Goal: Task Accomplishment & Management: Manage account settings

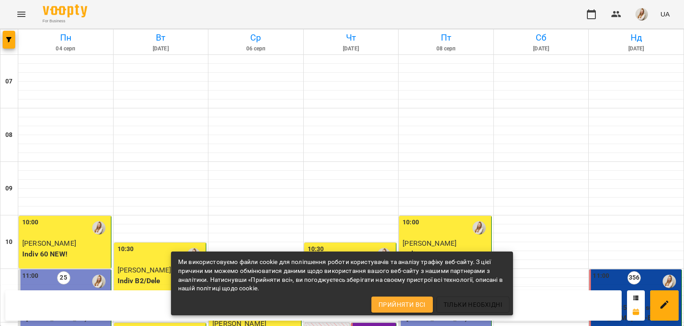
click at [289, 8] on div "For Business UA" at bounding box center [342, 14] width 684 height 29
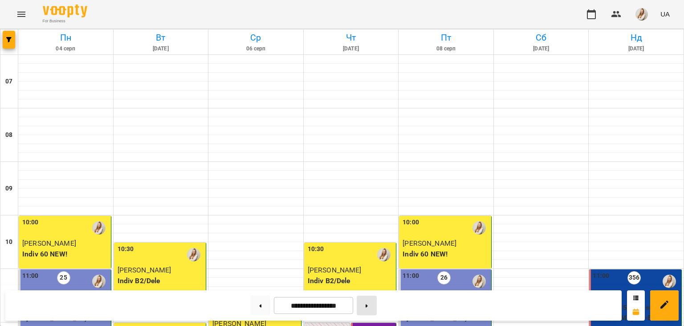
click at [376, 300] on button at bounding box center [367, 305] width 20 height 20
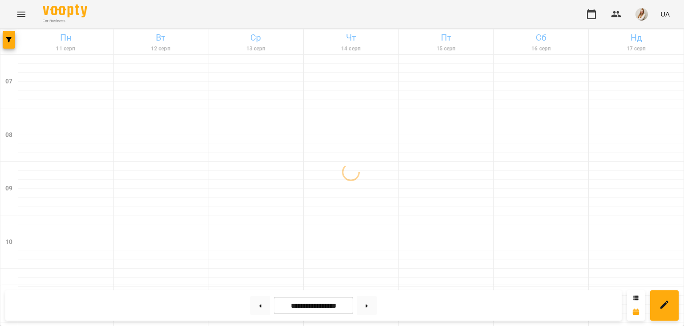
click at [226, 8] on div "For Business UA" at bounding box center [342, 14] width 684 height 29
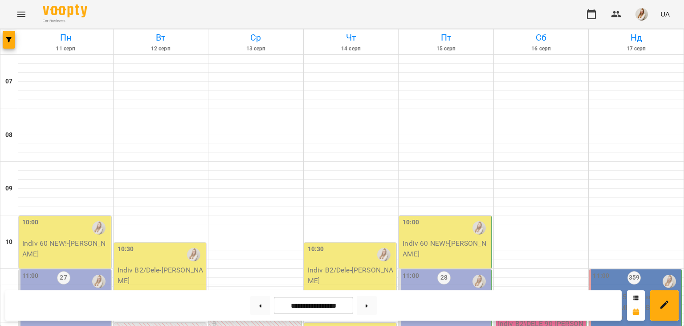
scroll to position [157, 0]
click at [252, 307] on button at bounding box center [260, 305] width 20 height 20
type input "**********"
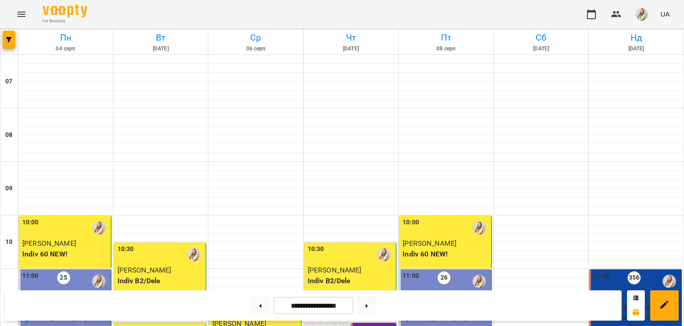
scroll to position [361, 0]
click at [641, 19] on img "button" at bounding box center [642, 14] width 12 height 12
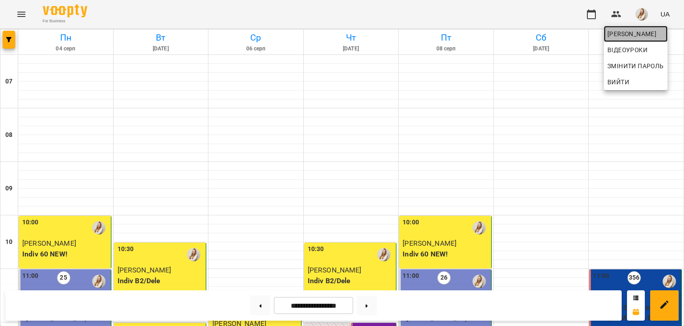
click at [622, 32] on span "[PERSON_NAME]" at bounding box center [636, 34] width 57 height 11
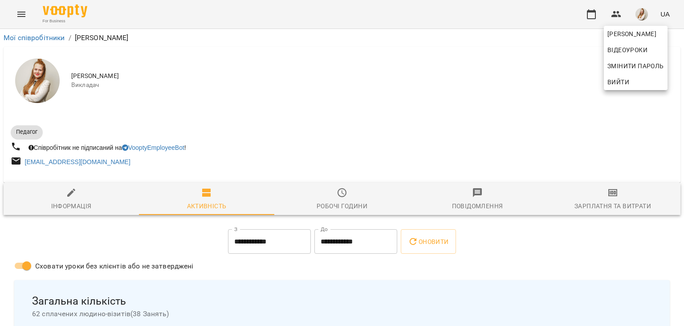
click at [625, 205] on div at bounding box center [342, 163] width 684 height 326
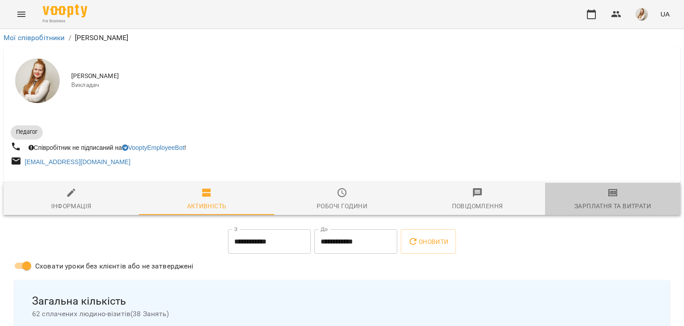
click at [608, 198] on span "Зарплатня та Витрати" at bounding box center [613, 199] width 125 height 24
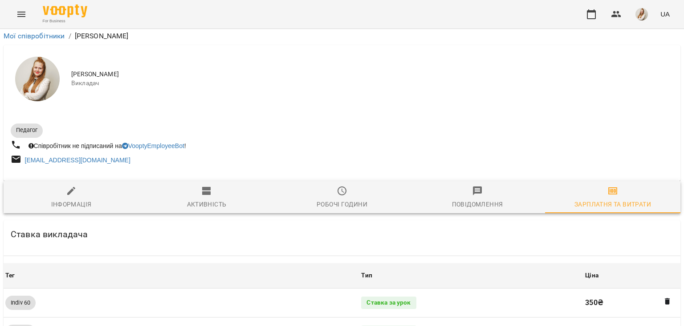
scroll to position [684, 0]
click at [594, 16] on icon "button" at bounding box center [591, 14] width 11 height 11
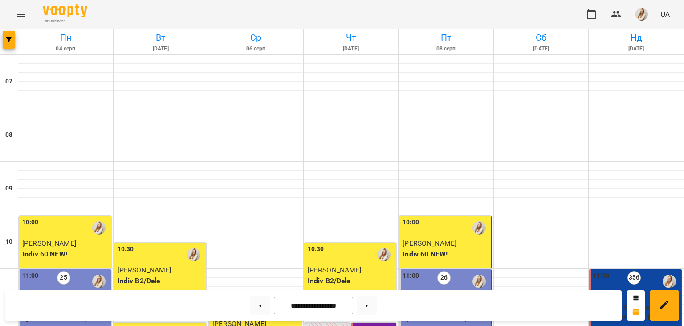
scroll to position [336, 0]
click at [377, 310] on button at bounding box center [367, 305] width 20 height 20
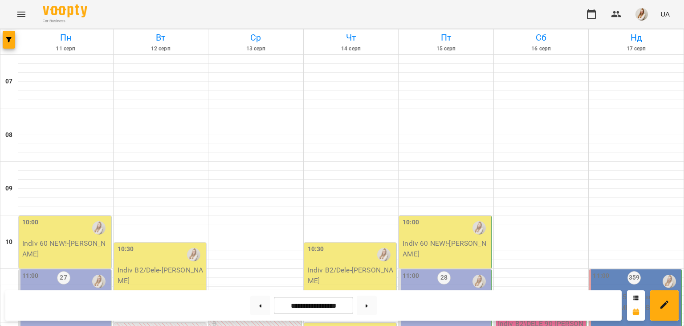
scroll to position [196, 0]
click at [257, 307] on button at bounding box center [260, 305] width 20 height 20
type input "**********"
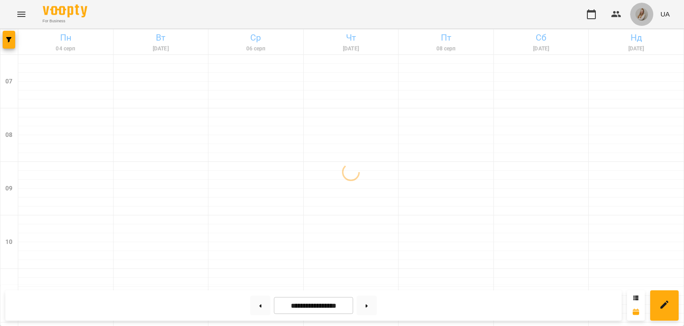
click at [643, 15] on img "button" at bounding box center [642, 14] width 12 height 12
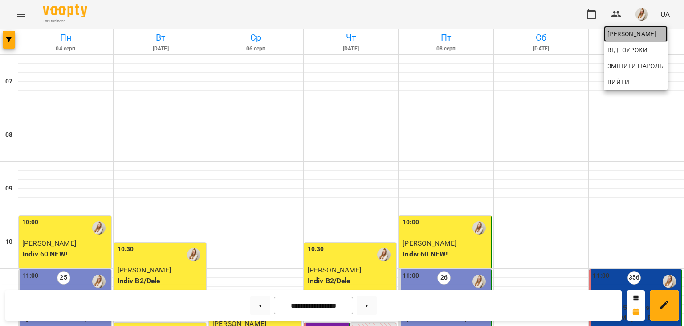
click at [617, 37] on span "[PERSON_NAME]" at bounding box center [636, 34] width 57 height 11
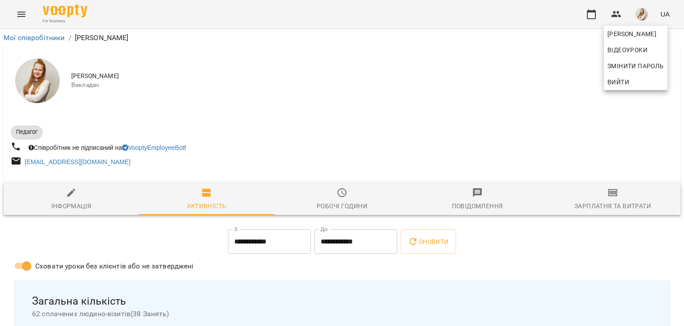
click at [604, 199] on div at bounding box center [342, 163] width 684 height 326
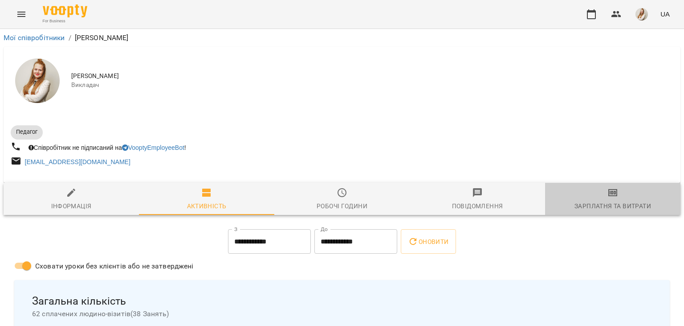
click at [609, 199] on span "Зарплатня та Витрати" at bounding box center [613, 199] width 125 height 24
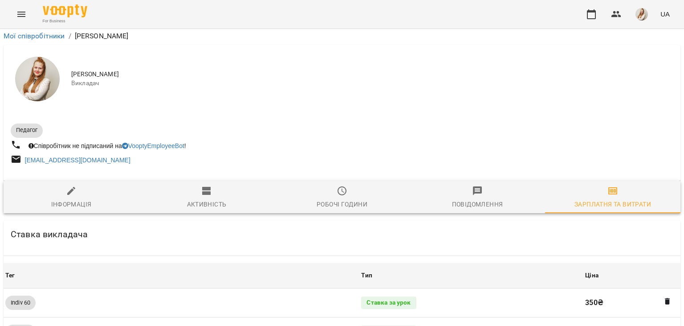
scroll to position [1000, 0]
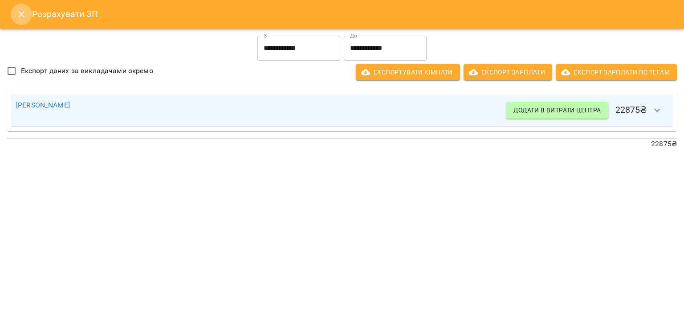
click at [25, 15] on icon "Close" at bounding box center [21, 14] width 11 height 11
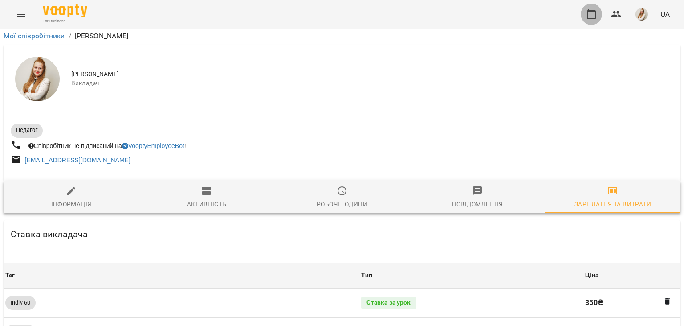
click at [594, 15] on icon "button" at bounding box center [591, 14] width 11 height 11
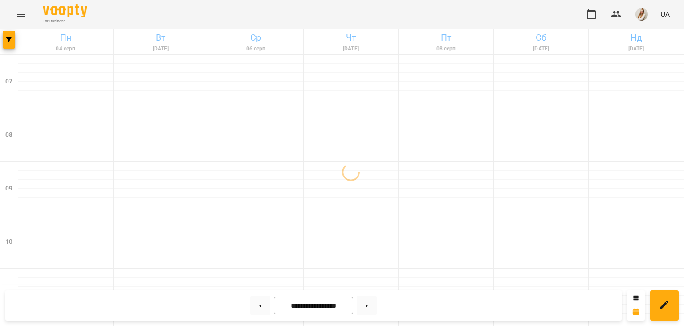
click at [244, 11] on div "For Business UA" at bounding box center [342, 14] width 684 height 29
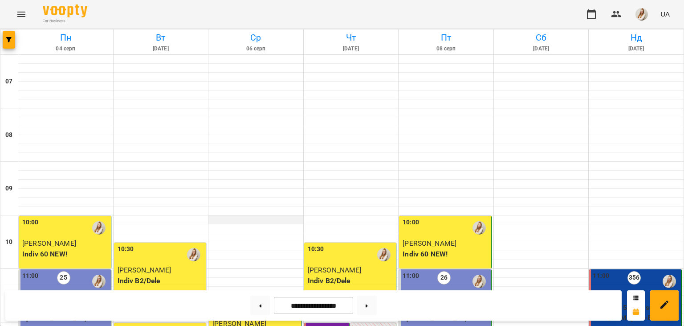
drag, startPoint x: 257, startPoint y: 24, endPoint x: 284, endPoint y: 217, distance: 194.4
click at [281, 4] on div "For Business UA" at bounding box center [342, 14] width 684 height 29
